Goal: Transaction & Acquisition: Download file/media

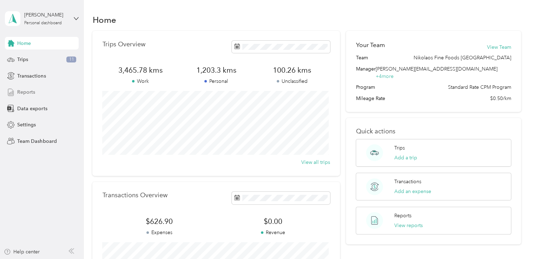
click at [27, 91] on span "Reports" at bounding box center [26, 91] width 18 height 7
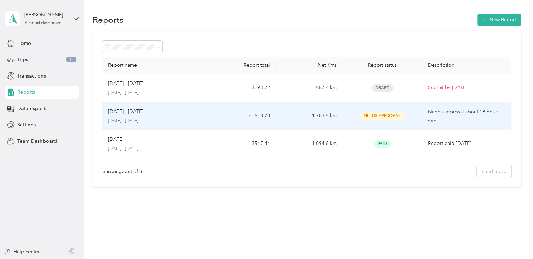
click at [148, 118] on p "[DATE] - [DATE]" at bounding box center [155, 121] width 95 height 6
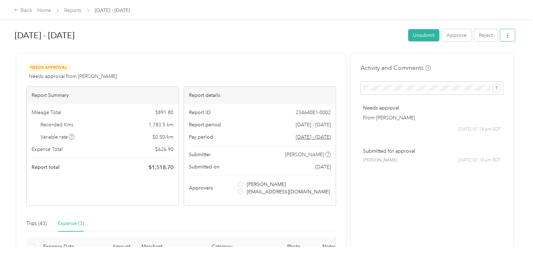
click at [507, 35] on icon "button" at bounding box center [507, 35] width 1 height 5
click at [492, 61] on span "Download" at bounding box center [485, 60] width 23 height 7
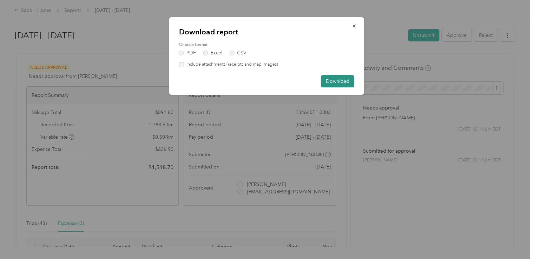
click at [336, 82] on button "Download" at bounding box center [337, 81] width 33 height 12
